Goal: Task Accomplishment & Management: Complete application form

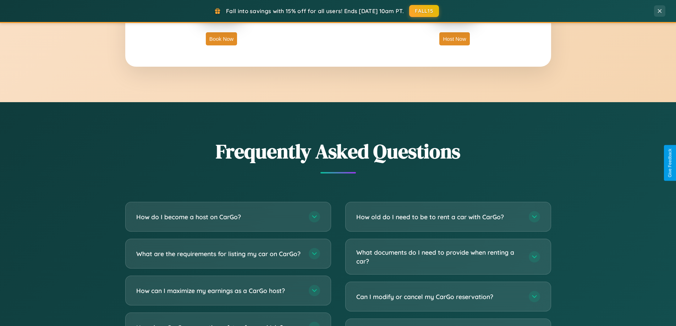
scroll to position [1365, 0]
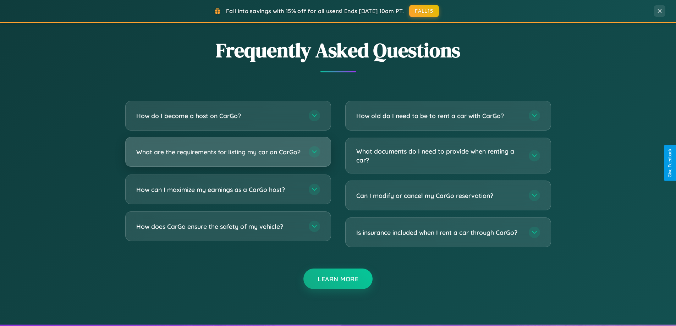
click at [228, 155] on h3 "What are the requirements for listing my car on CarGo?" at bounding box center [218, 152] width 165 height 9
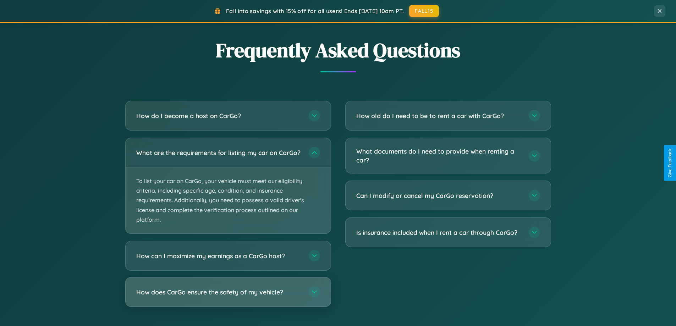
click at [228, 296] on h3 "How does CarGo ensure the safety of my vehicle?" at bounding box center [218, 292] width 165 height 9
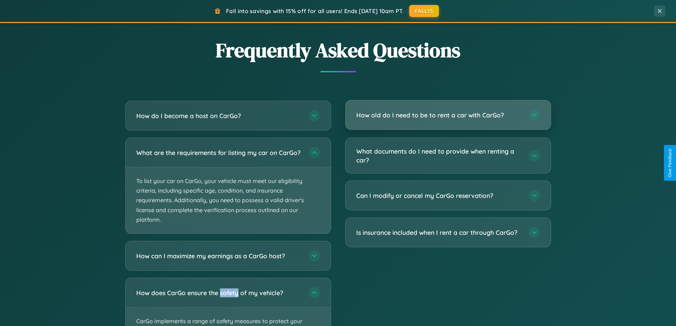
click at [448, 115] on h3 "How old do I need to be to rent a car with CarGo?" at bounding box center [438, 115] width 165 height 9
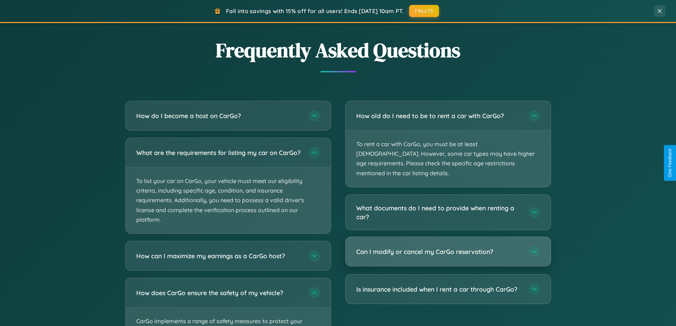
click at [448, 247] on h3 "Can I modify or cancel my CarGo reservation?" at bounding box center [438, 251] width 165 height 9
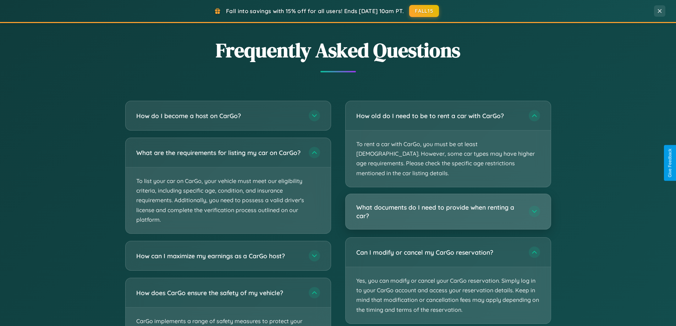
click at [448, 203] on h3 "What documents do I need to provide when renting a car?" at bounding box center [438, 211] width 165 height 17
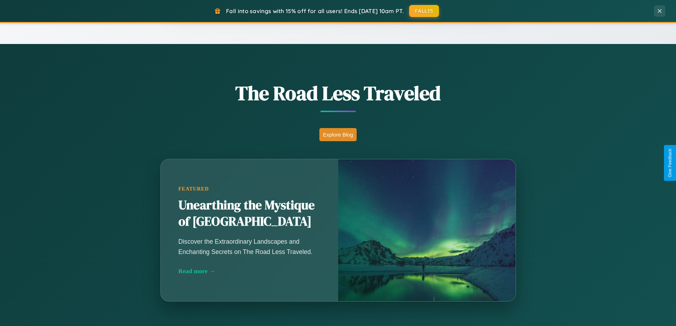
scroll to position [0, 0]
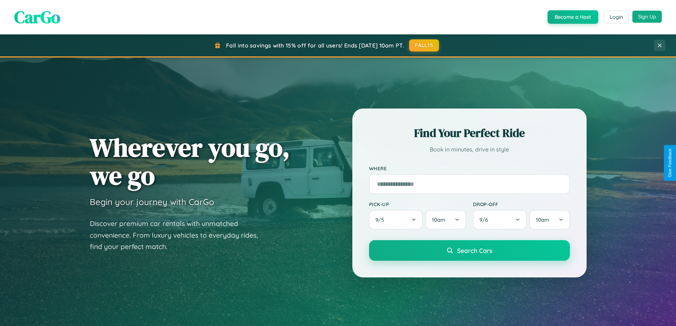
click at [646, 17] on button "Sign Up" at bounding box center [646, 17] width 29 height 12
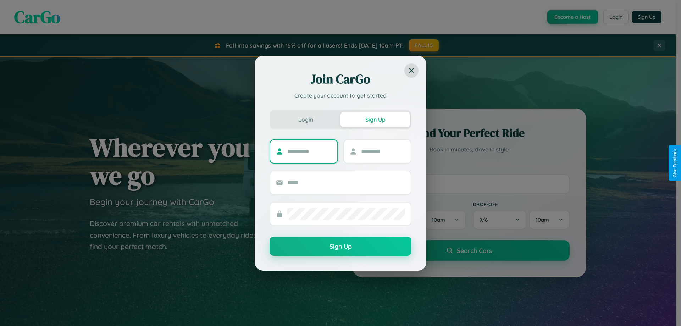
click at [309, 151] on input "text" at bounding box center [309, 151] width 44 height 11
type input "*******"
click at [383, 151] on input "text" at bounding box center [383, 151] width 44 height 11
type input "*****"
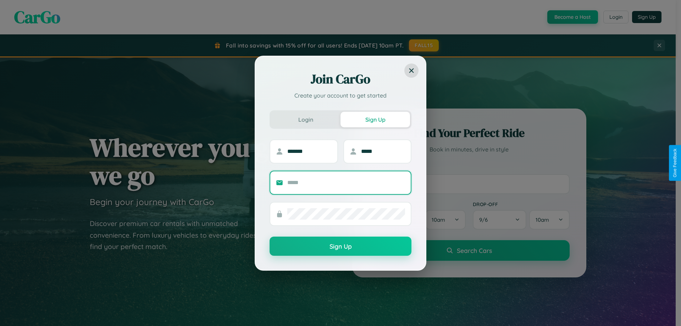
click at [346, 182] on input "text" at bounding box center [346, 182] width 118 height 11
type input "**********"
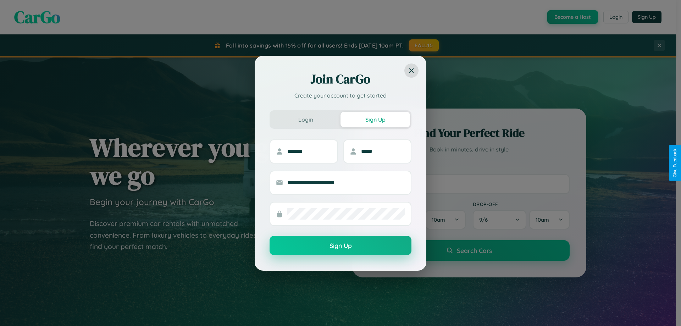
click at [340, 246] on button "Sign Up" at bounding box center [341, 245] width 142 height 19
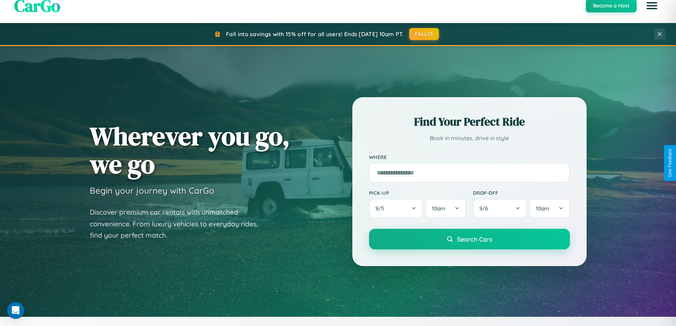
scroll to position [306, 0]
